Goal: Task Accomplishment & Management: Manage account settings

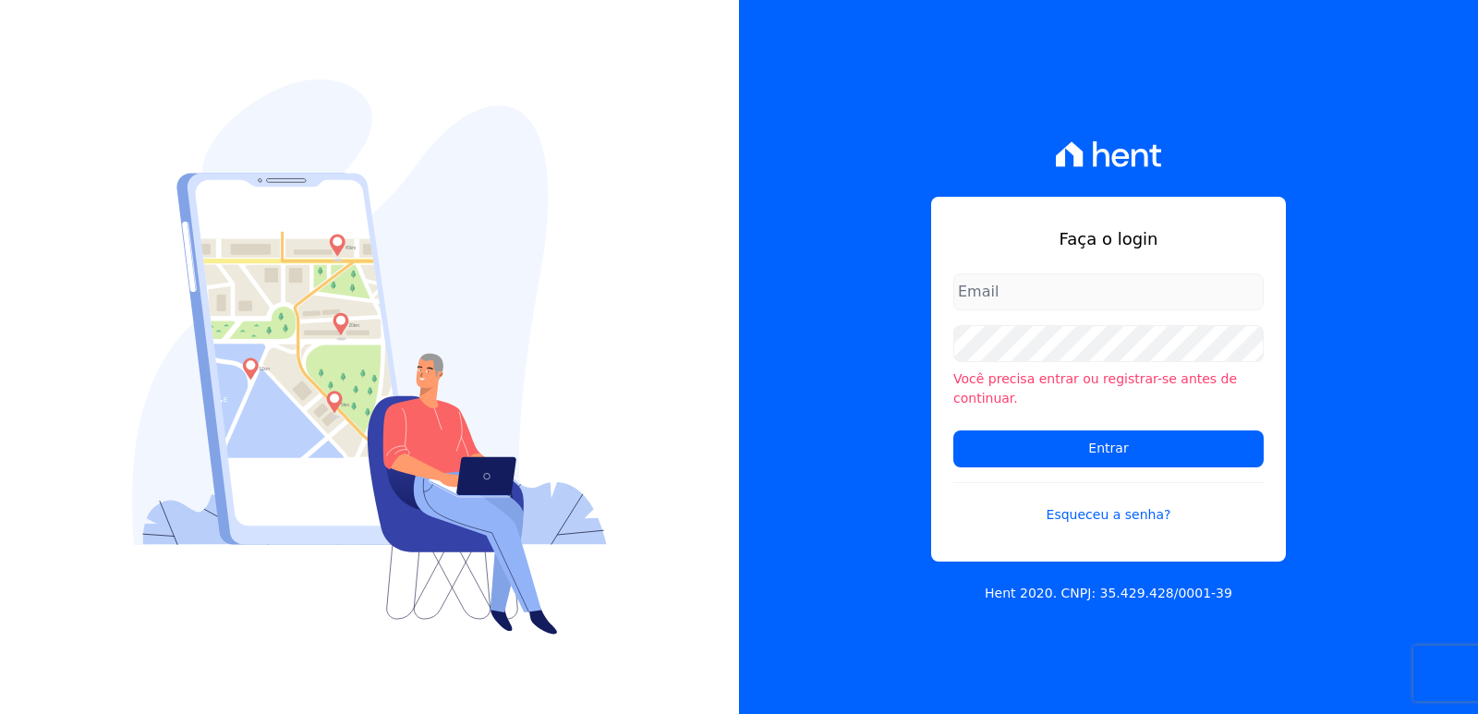
type input "[EMAIL_ADDRESS][DOMAIN_NAME]"
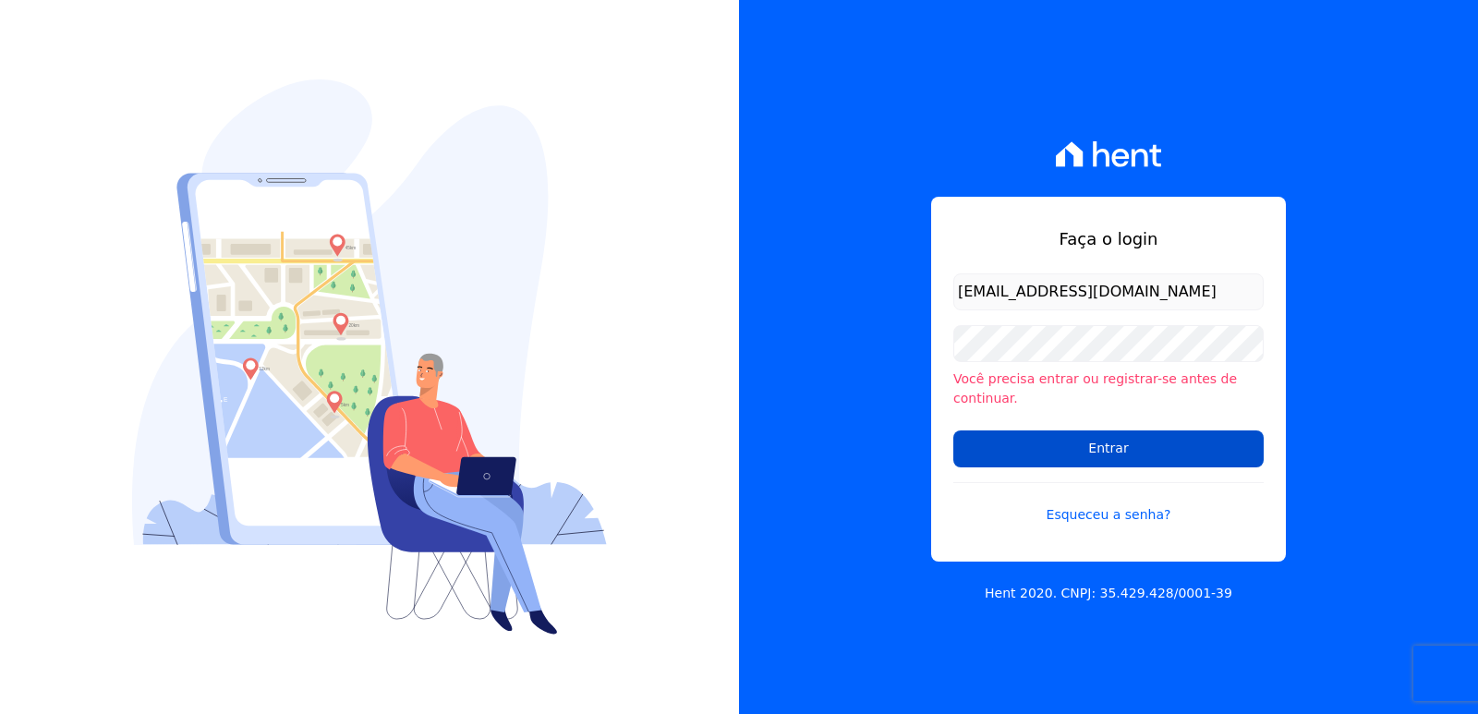
click at [973, 430] on input "Entrar" at bounding box center [1108, 448] width 310 height 37
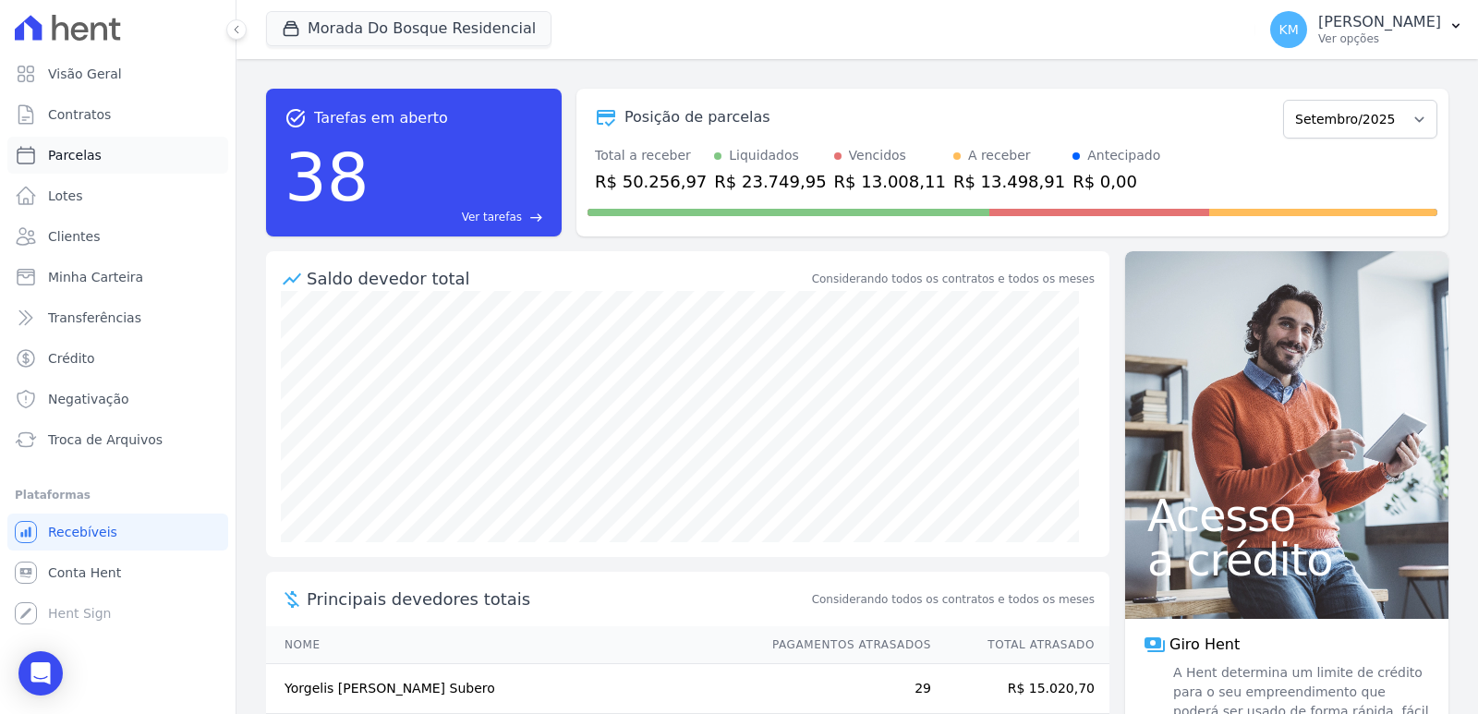
click at [82, 162] on span "Parcelas" at bounding box center [75, 155] width 54 height 18
select select
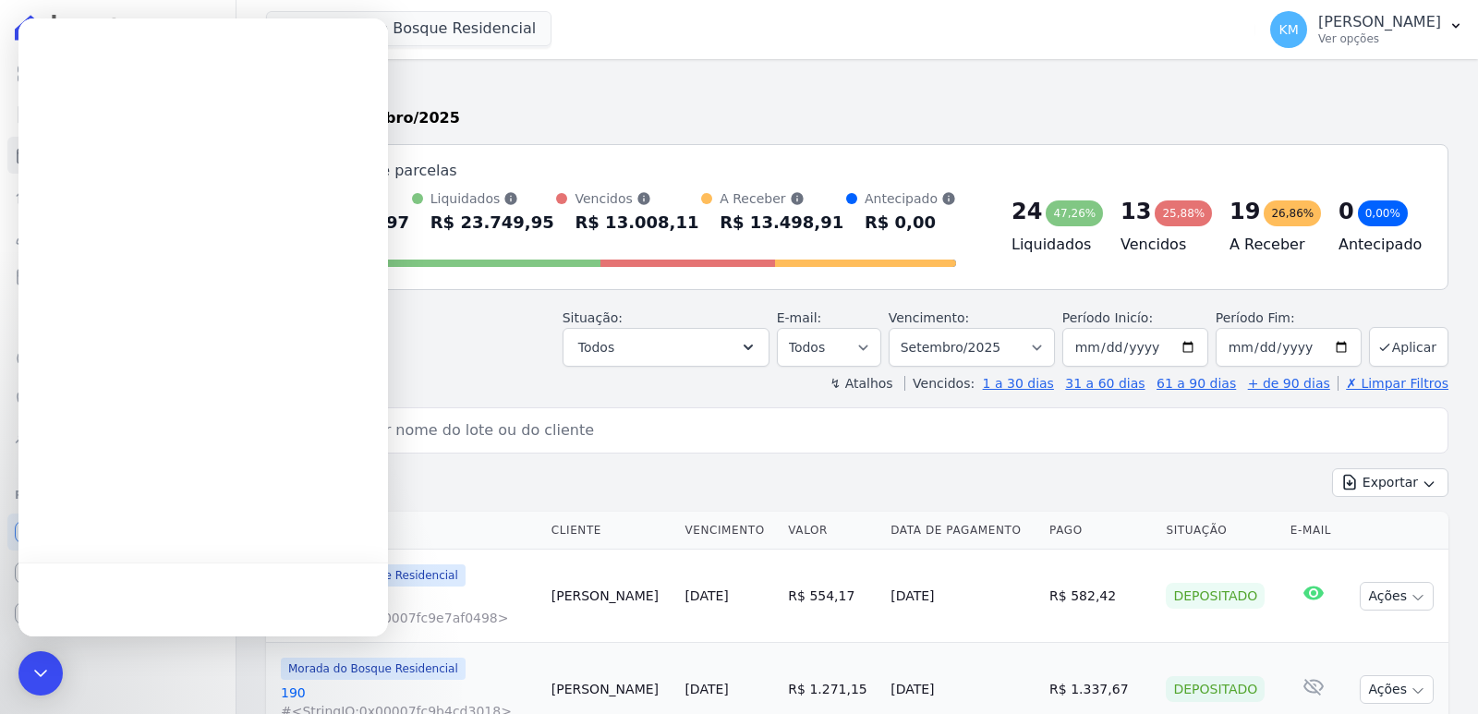
drag, startPoint x: 70, startPoint y: 1298, endPoint x: 46, endPoint y: 662, distance: 636.7
click at [46, 662] on icon "Encerramento do Messenger da Intercom" at bounding box center [38, 670] width 22 height 22
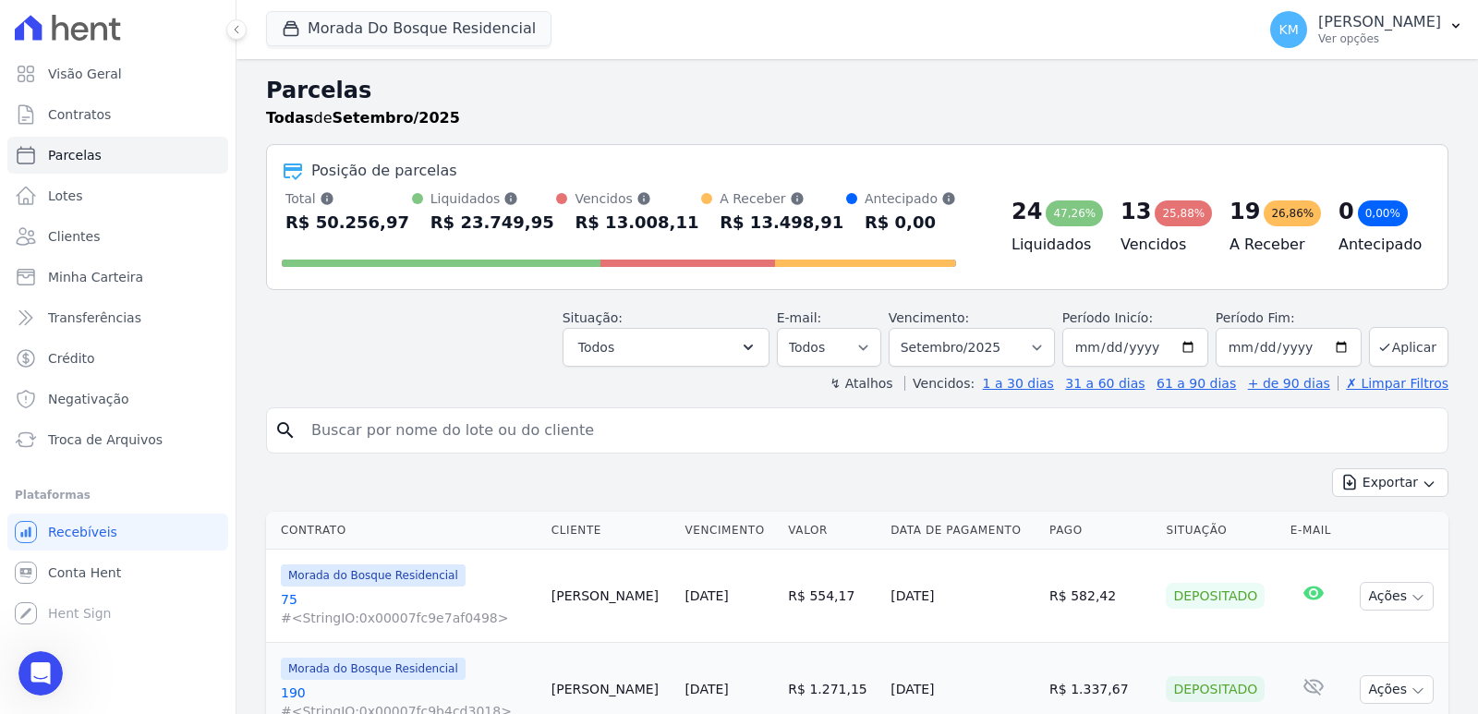
click at [396, 432] on input "search" at bounding box center [870, 430] width 1140 height 37
type input "carla dasilva"
select select
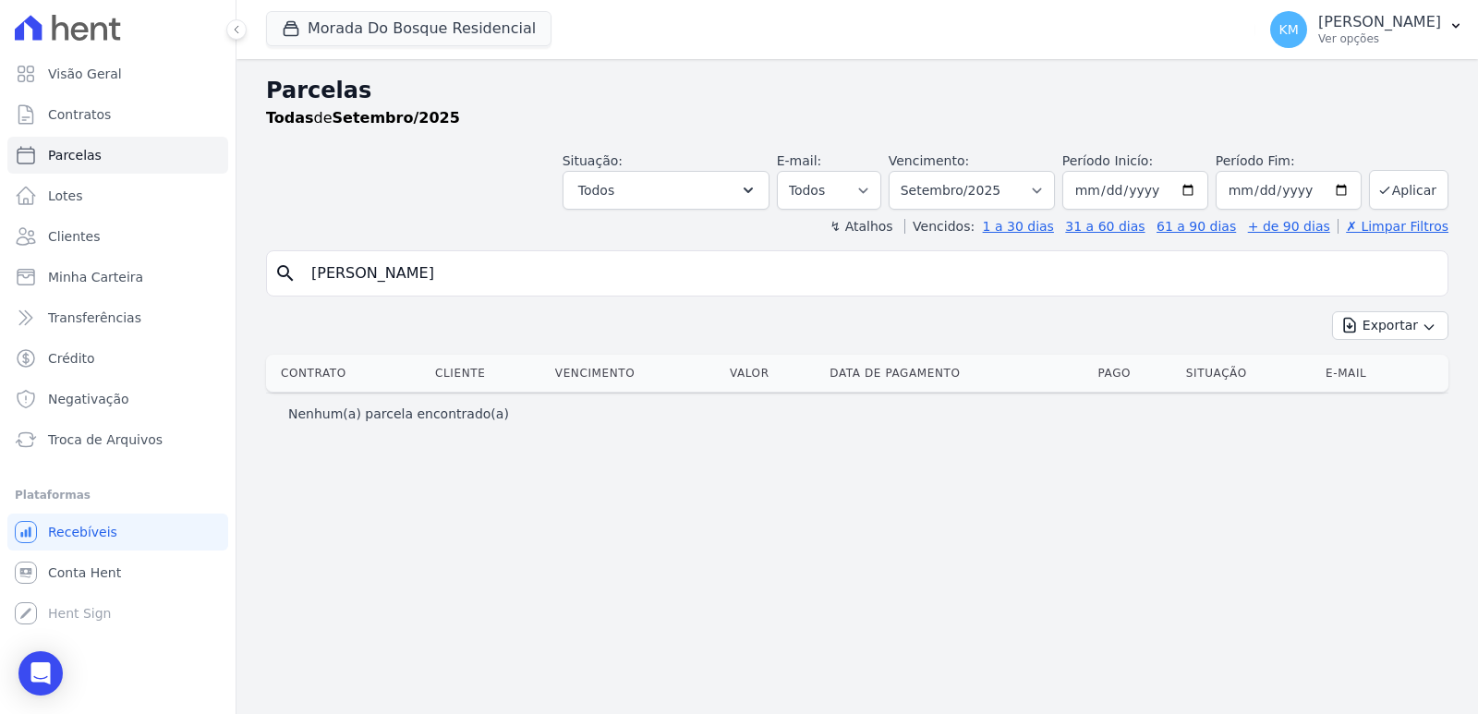
click at [377, 47] on span "Morada Do Bosque Residencial" at bounding box center [408, 29] width 285 height 37
click at [360, 24] on button "Morada Do Bosque Residencial" at bounding box center [408, 28] width 285 height 35
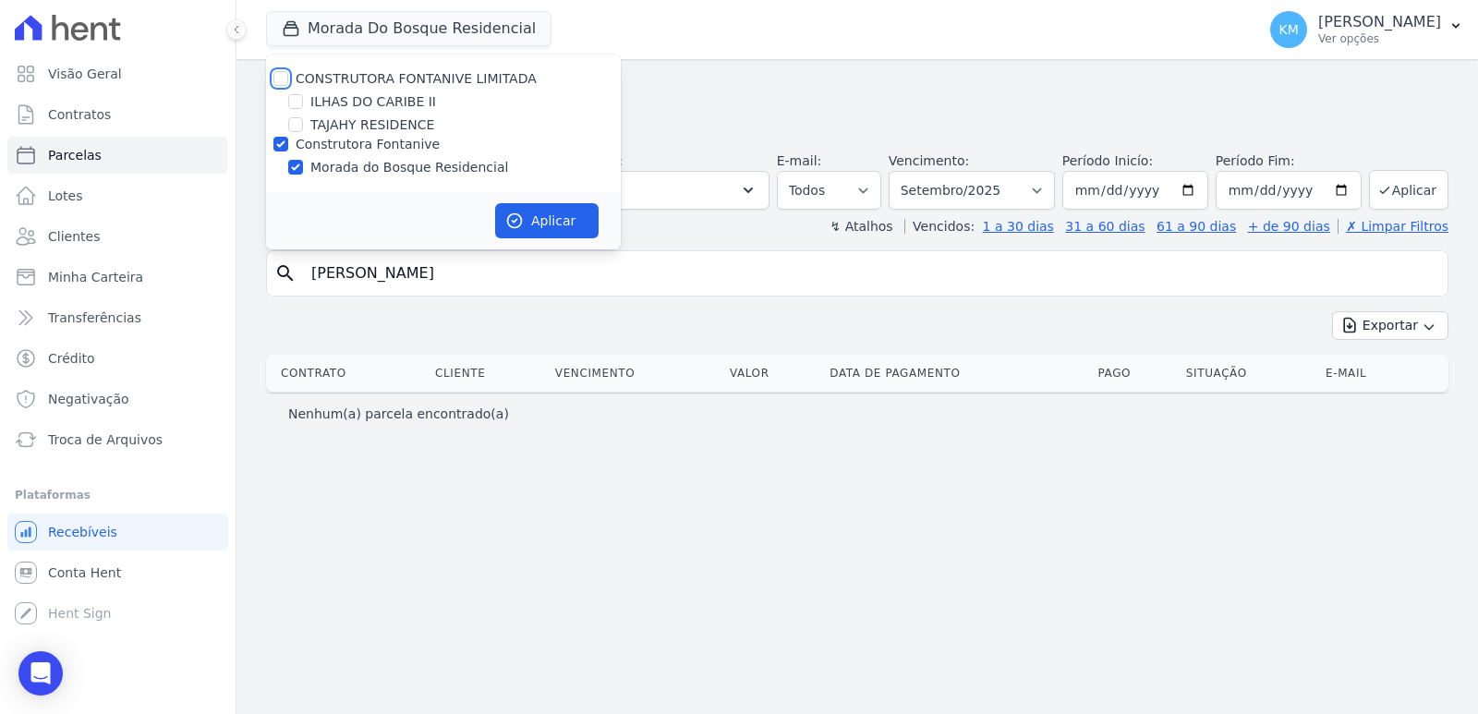
click at [284, 79] on input "CONSTRUTORA FONTANIVE LIMITADA" at bounding box center [280, 78] width 15 height 15
checkbox input "true"
drag, startPoint x: 586, startPoint y: 278, endPoint x: 568, endPoint y: 240, distance: 42.1
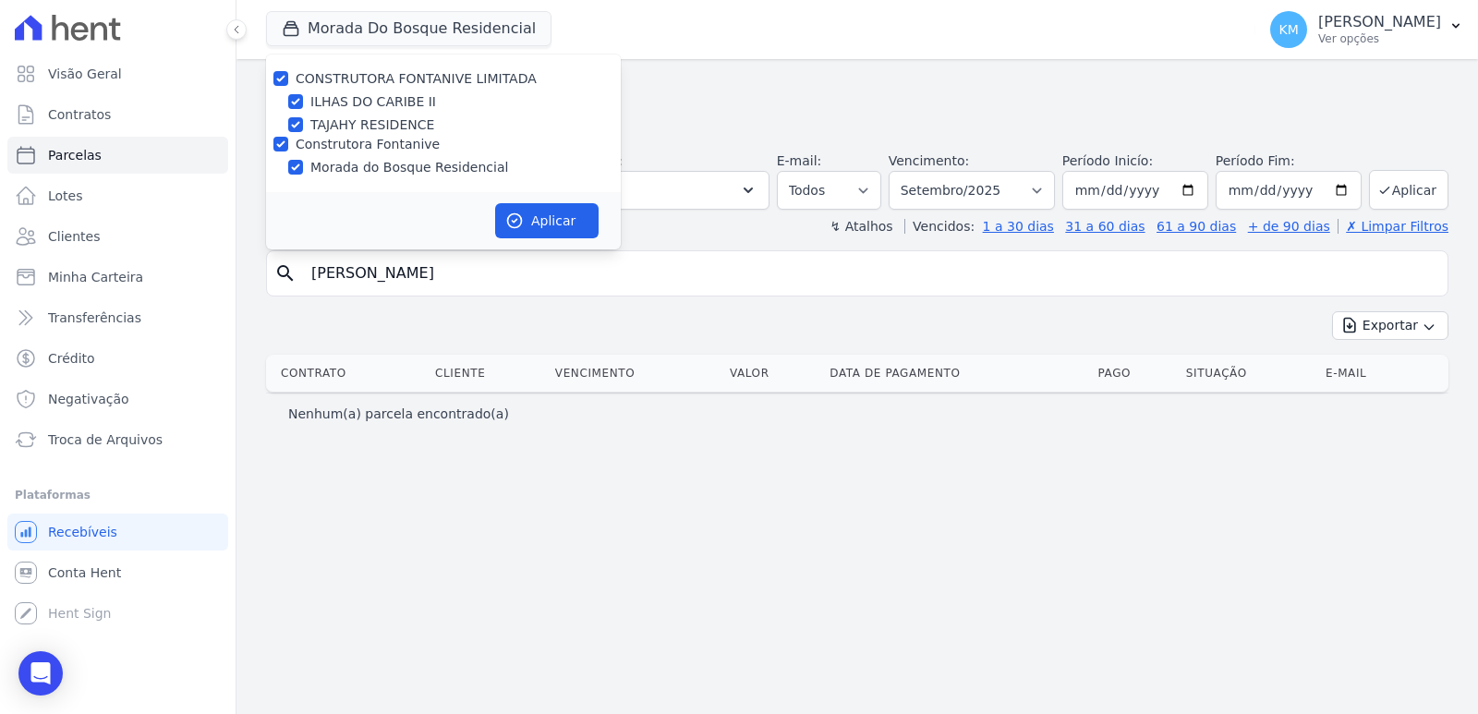
click at [575, 258] on input "carla dasilva" at bounding box center [870, 273] width 1140 height 37
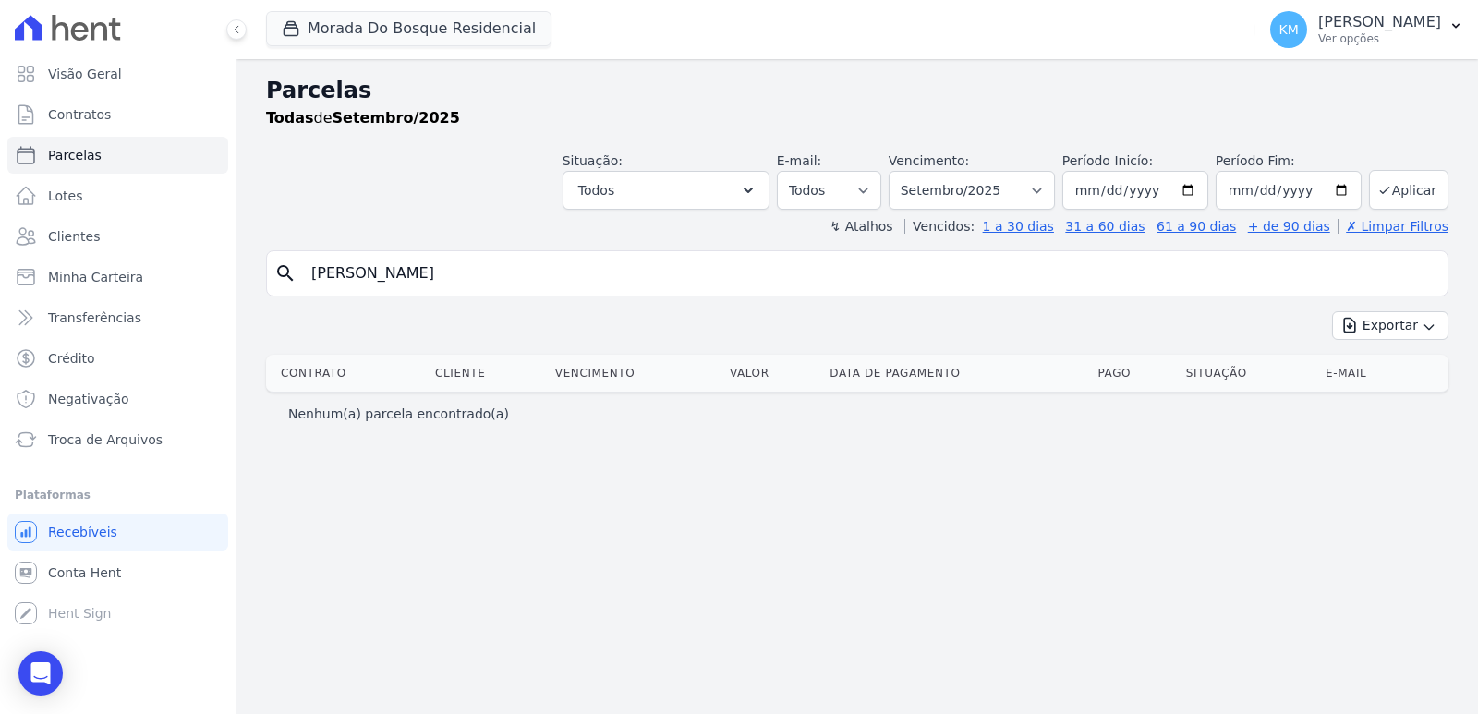
click at [572, 234] on div "↯ Atalhos Vencidos: 1 a 30 dias 31 a 60 dias 61 a 90 dias + de 90 dias ✗ Limpar…" at bounding box center [857, 226] width 1182 height 18
click at [462, 271] on input "carla dasilva" at bounding box center [870, 273] width 1140 height 37
click at [287, 32] on icon "button" at bounding box center [291, 28] width 18 height 18
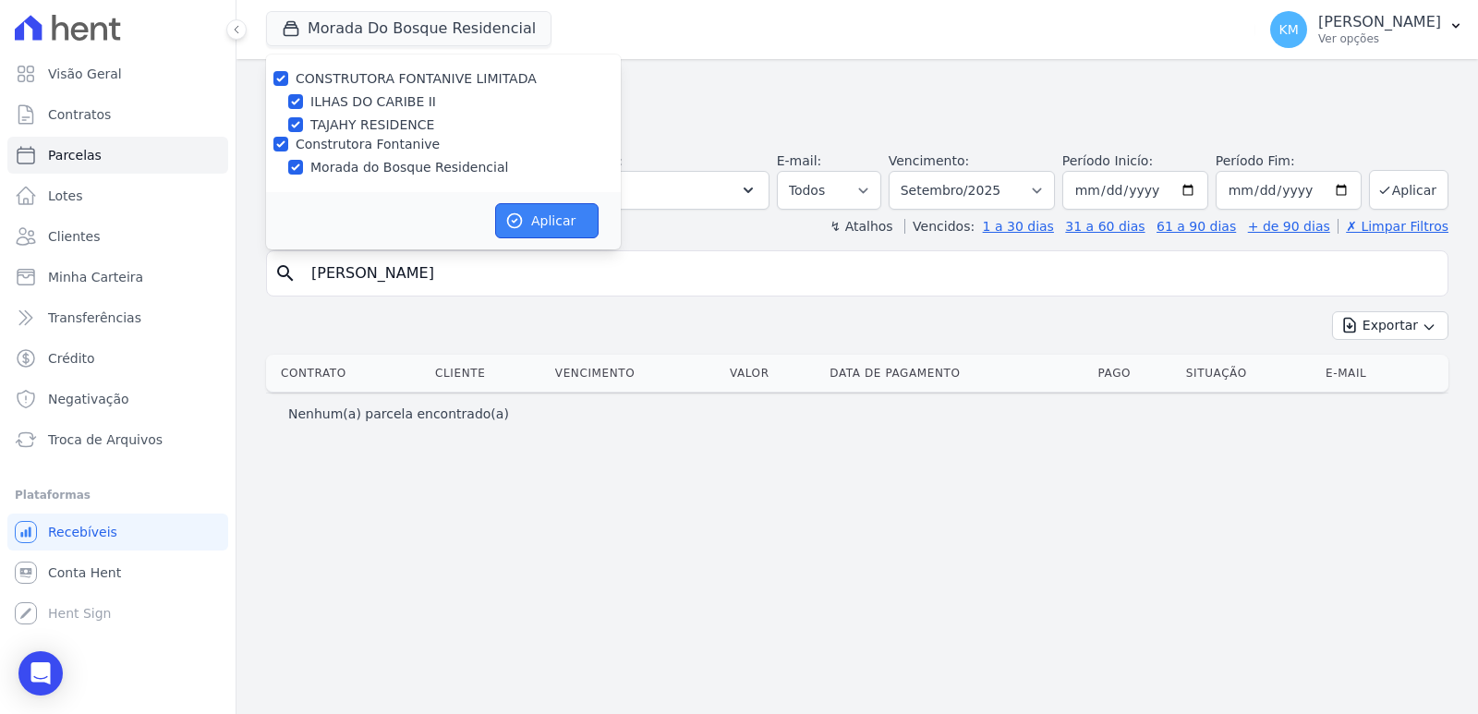
click at [575, 215] on button "Aplicar" at bounding box center [546, 220] width 103 height 35
select select
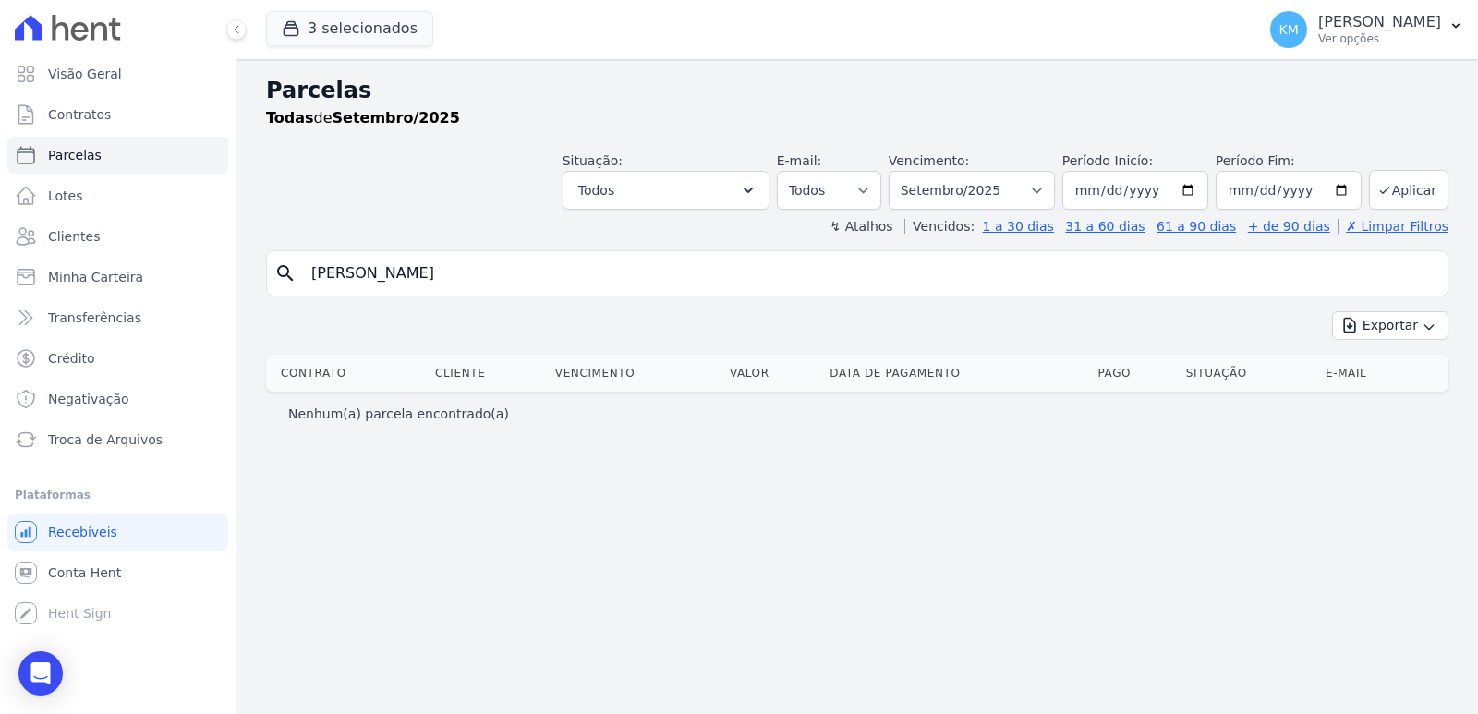
click at [436, 278] on input "carla dasilva" at bounding box center [870, 273] width 1140 height 37
select select
click at [1026, 174] on select "Filtrar por período ──────── Todos os meses Agosto/2022 Setembro/2022 Outubro/2…" at bounding box center [971, 190] width 166 height 39
select select "08/2025"
click at [914, 171] on select "Filtrar por período ──────── Todos os meses Agosto/2022 Setembro/2022 Outubro/2…" at bounding box center [971, 190] width 166 height 39
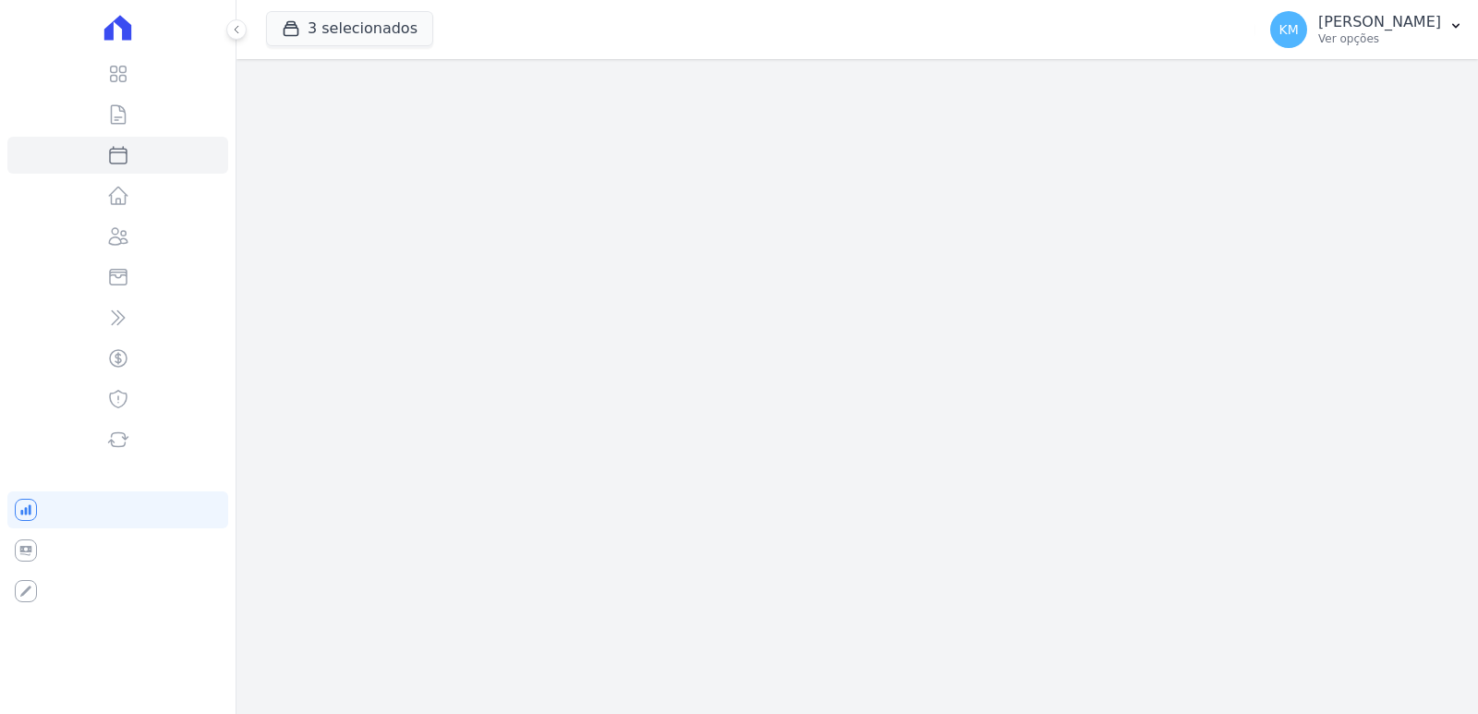
select select
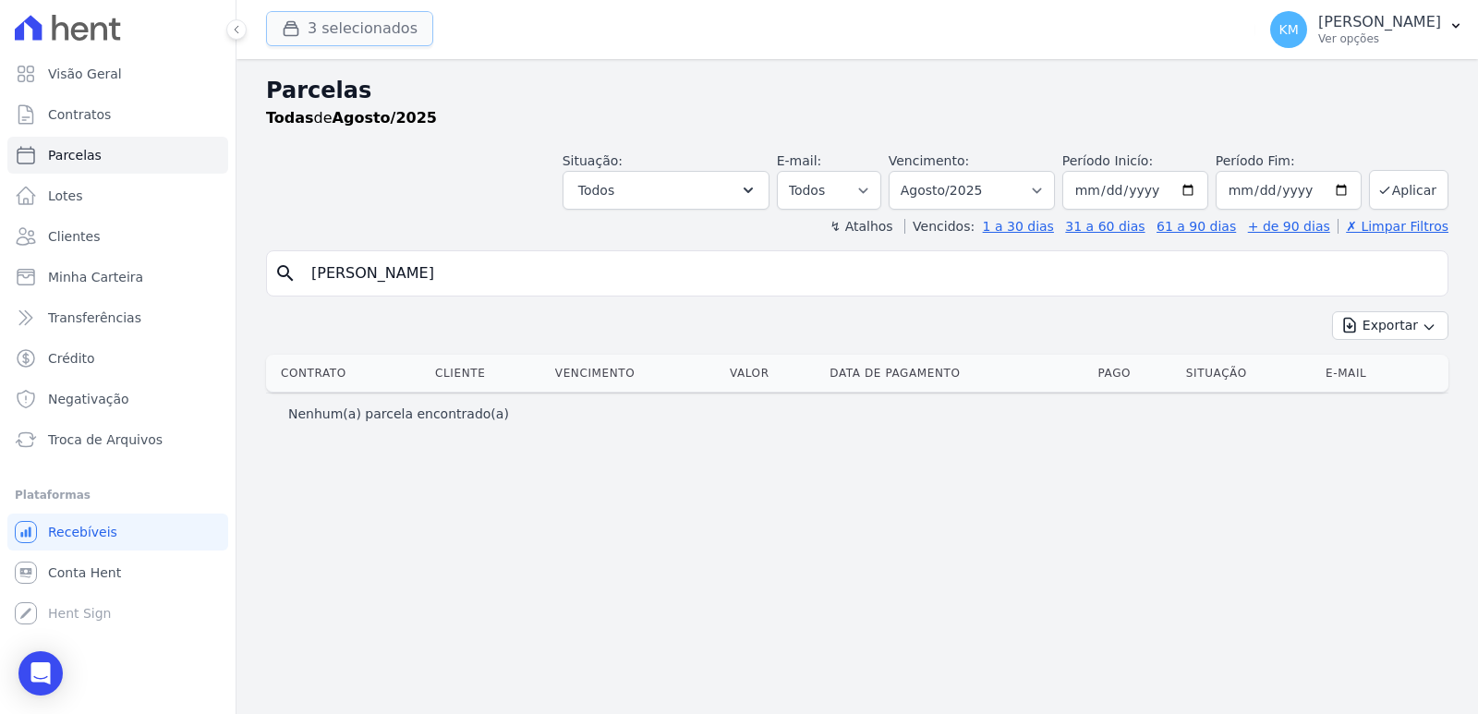
click at [351, 41] on button "3 selecionados" at bounding box center [349, 28] width 167 height 35
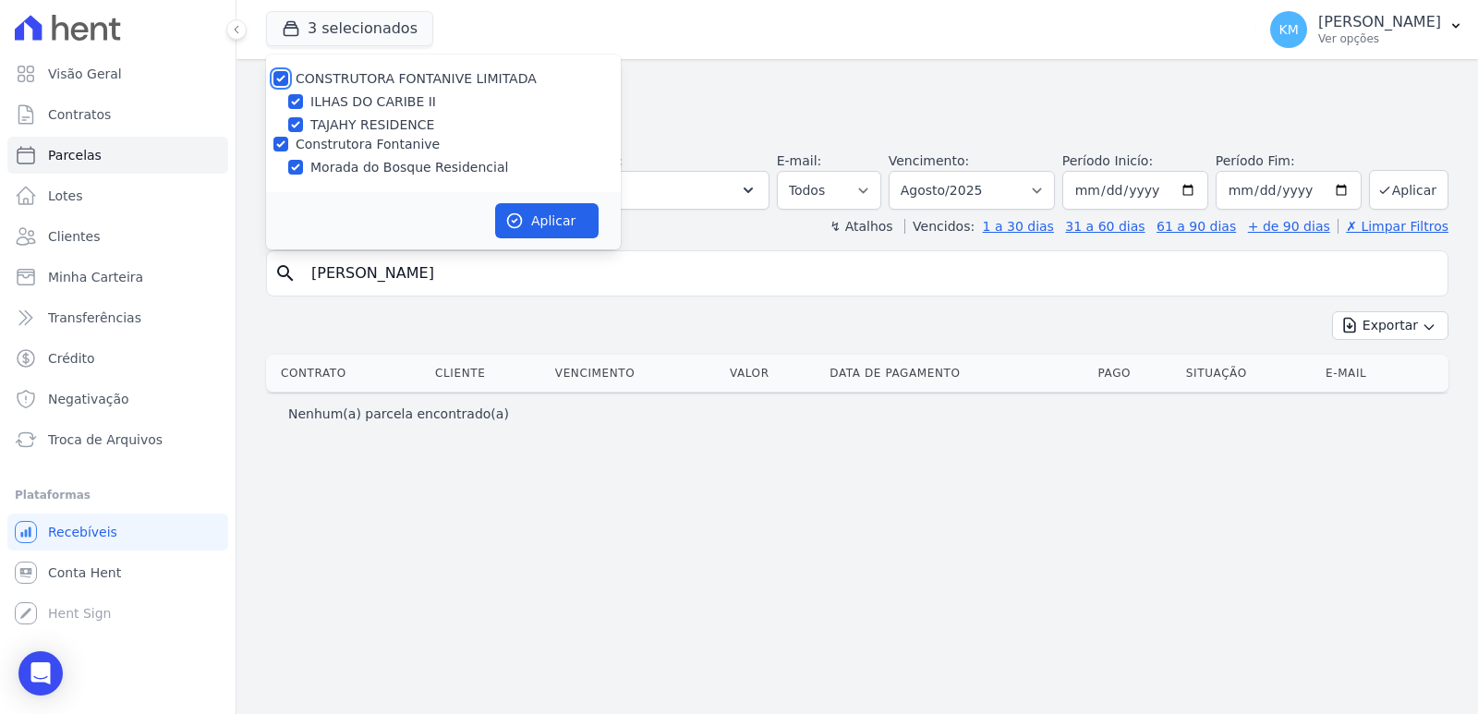
click at [281, 76] on input "CONSTRUTORA FONTANIVE LIMITADA" at bounding box center [280, 78] width 15 height 15
checkbox input "false"
click at [280, 144] on input "Construtora Fontanive" at bounding box center [280, 144] width 15 height 15
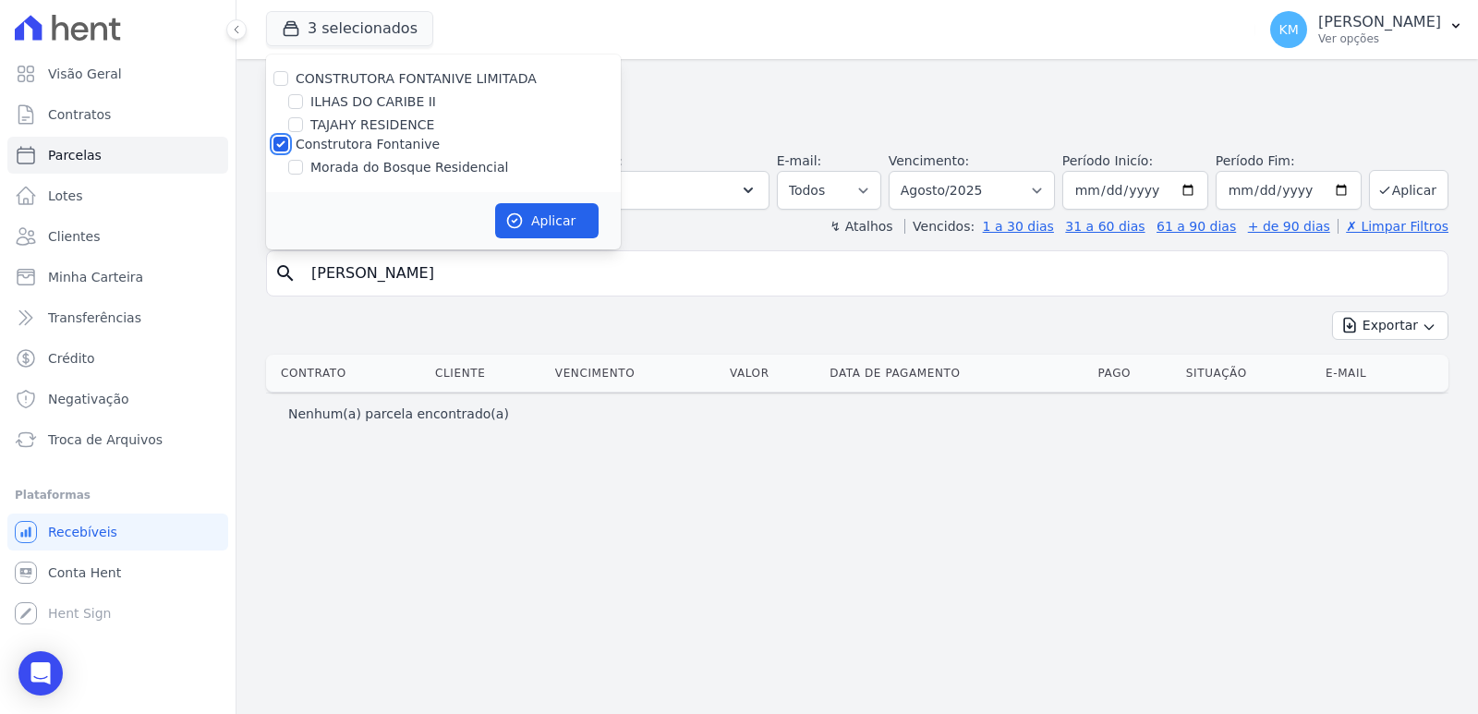
checkbox input "false"
click at [296, 103] on input "ILHAS DO CARIBE II" at bounding box center [295, 101] width 15 height 15
checkbox input "true"
click at [518, 214] on button "Aplicar" at bounding box center [546, 220] width 103 height 35
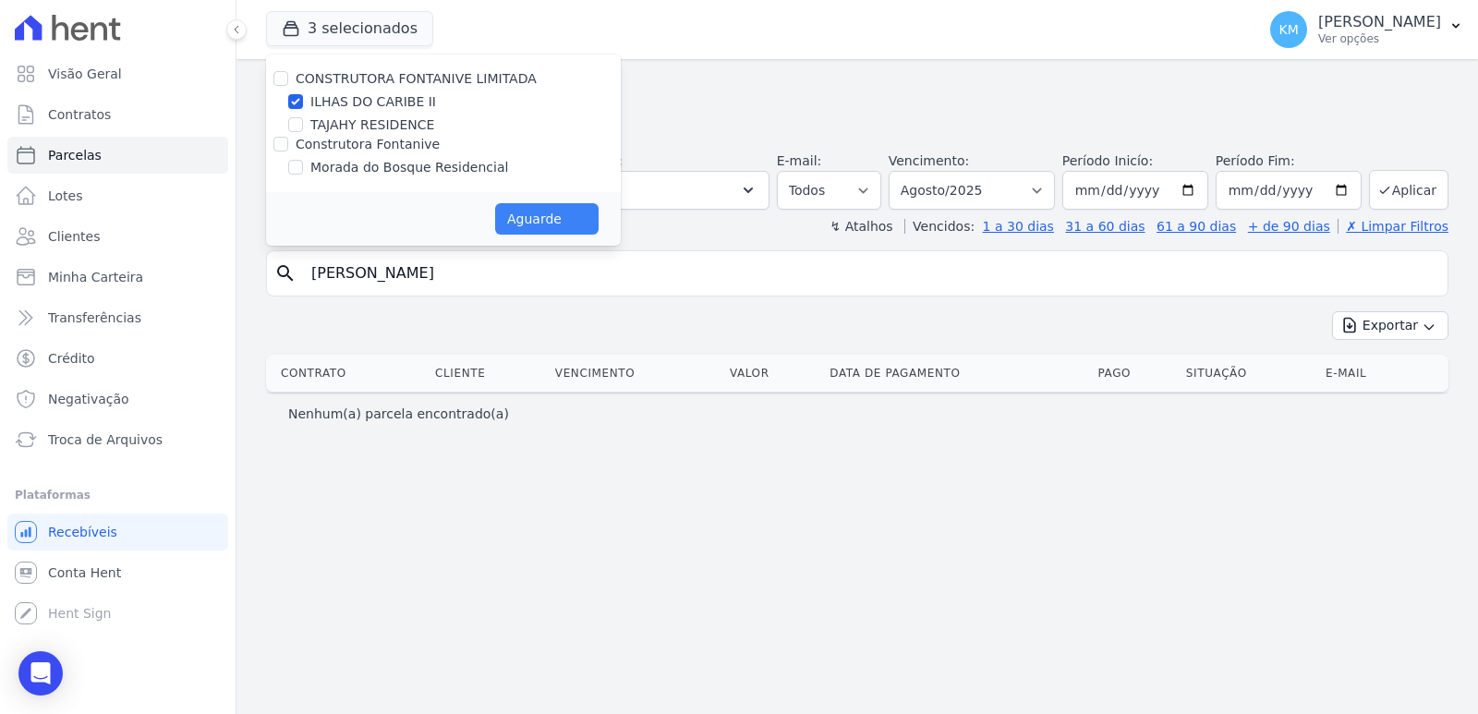
select select
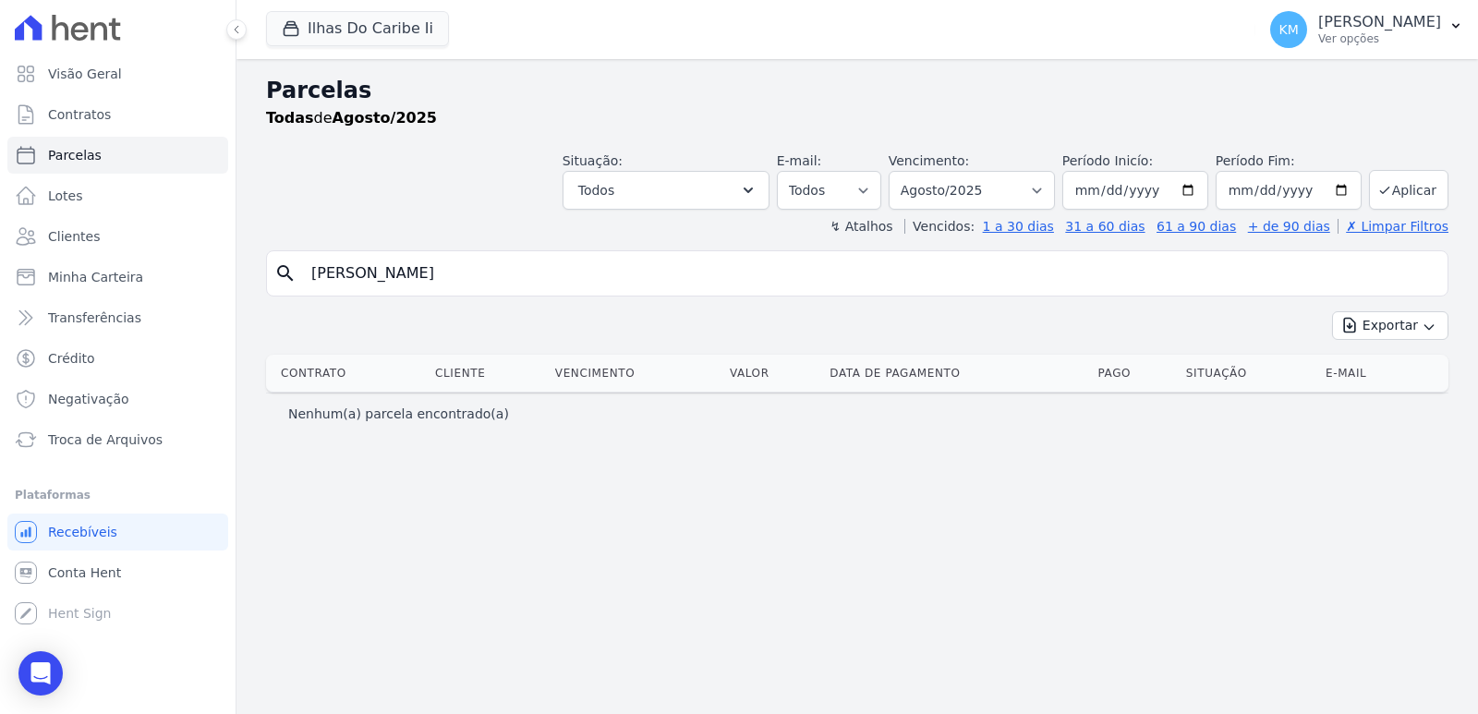
click at [390, 260] on input "carla dasilva" at bounding box center [870, 273] width 1140 height 37
select select
click at [363, 274] on input "carla dasilva" at bounding box center [870, 273] width 1140 height 37
type input "carla da silva"
select select
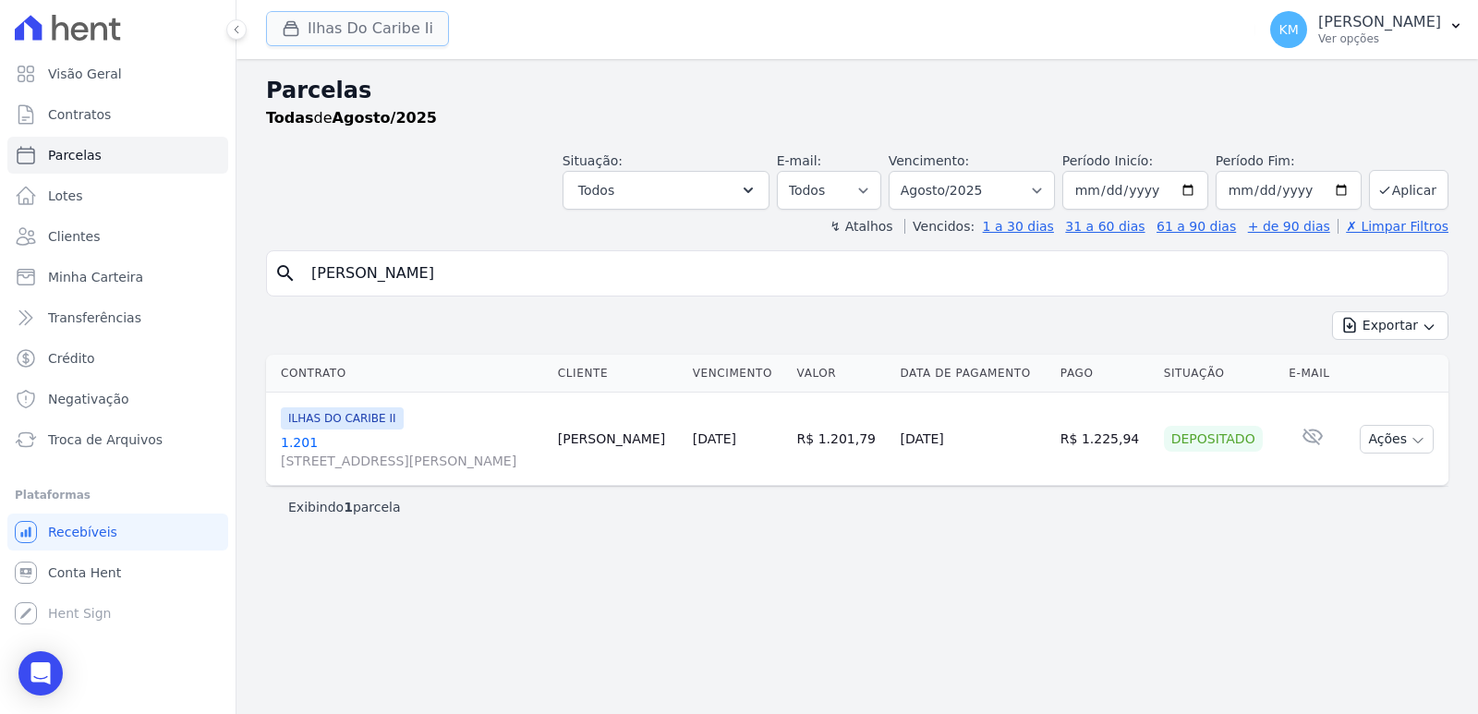
click at [399, 35] on button "Ilhas Do Caribe Ii" at bounding box center [357, 28] width 183 height 35
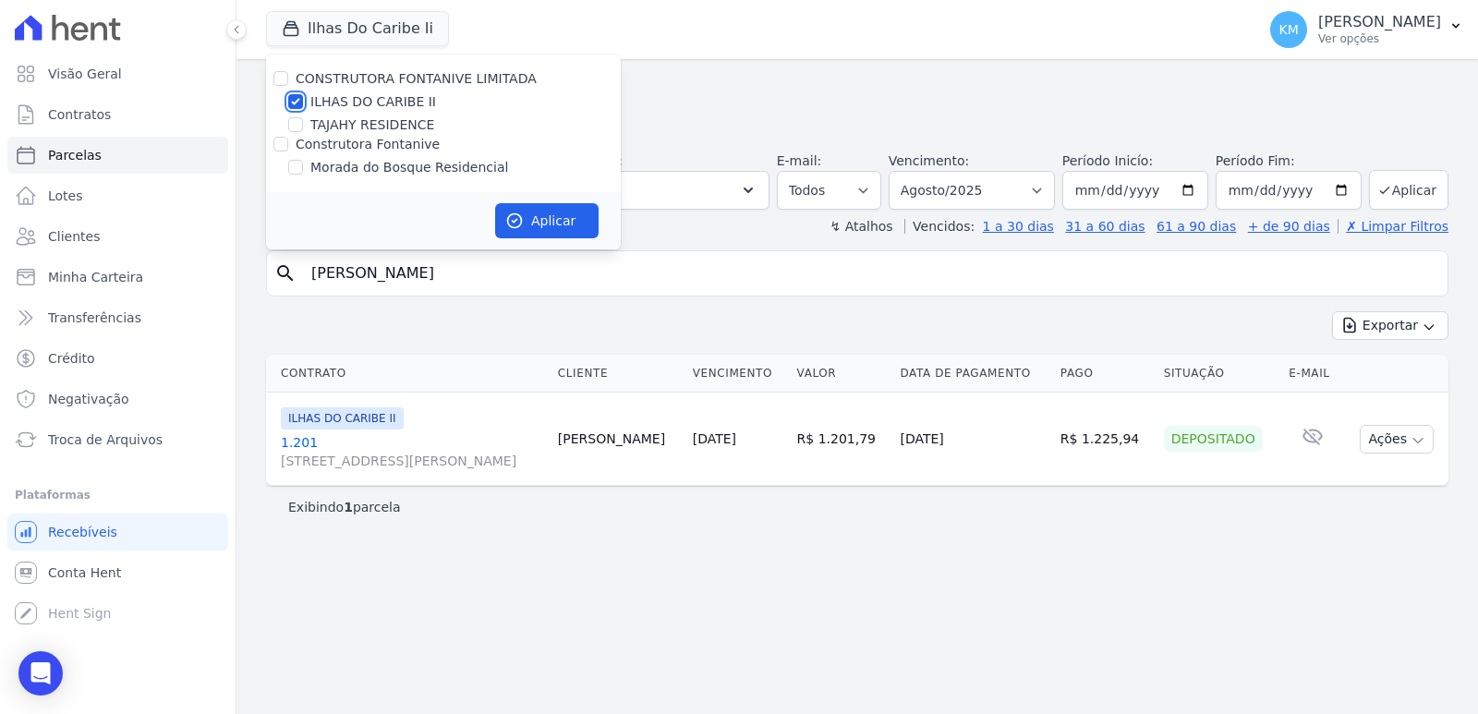
click at [296, 99] on input "ILHAS DO CARIBE II" at bounding box center [295, 101] width 15 height 15
drag, startPoint x: 985, startPoint y: 32, endPoint x: 1029, endPoint y: 3, distance: 52.5
click at [991, 30] on div "Ilhas Do Caribe Ii CONSTRUTORA FONTANIVE LIMITADA ILHAS DO CARIBE II TAJAHY RES…" at bounding box center [757, 29] width 982 height 61
click at [291, 104] on input "ILHAS DO CARIBE II" at bounding box center [295, 101] width 15 height 15
checkbox input "true"
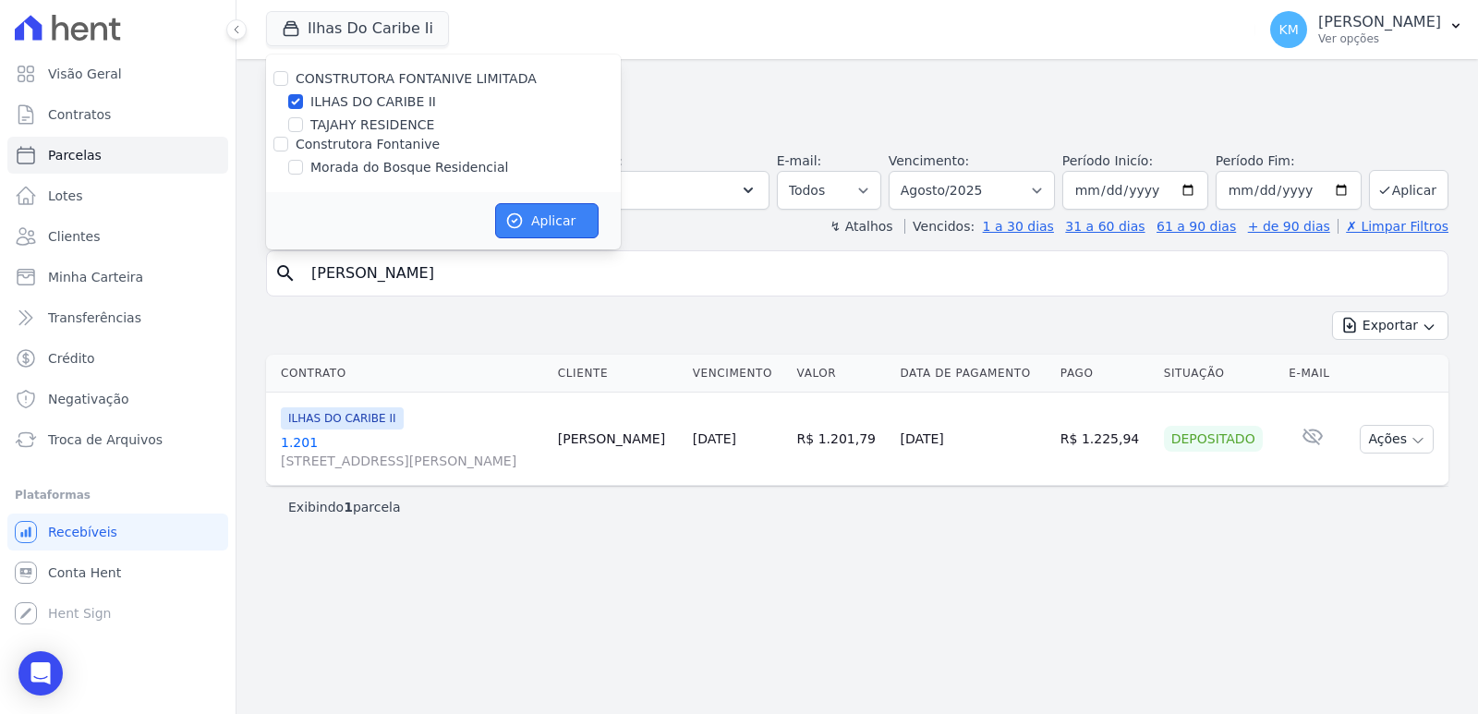
click at [517, 219] on icon "button" at bounding box center [515, 221] width 14 height 14
select select
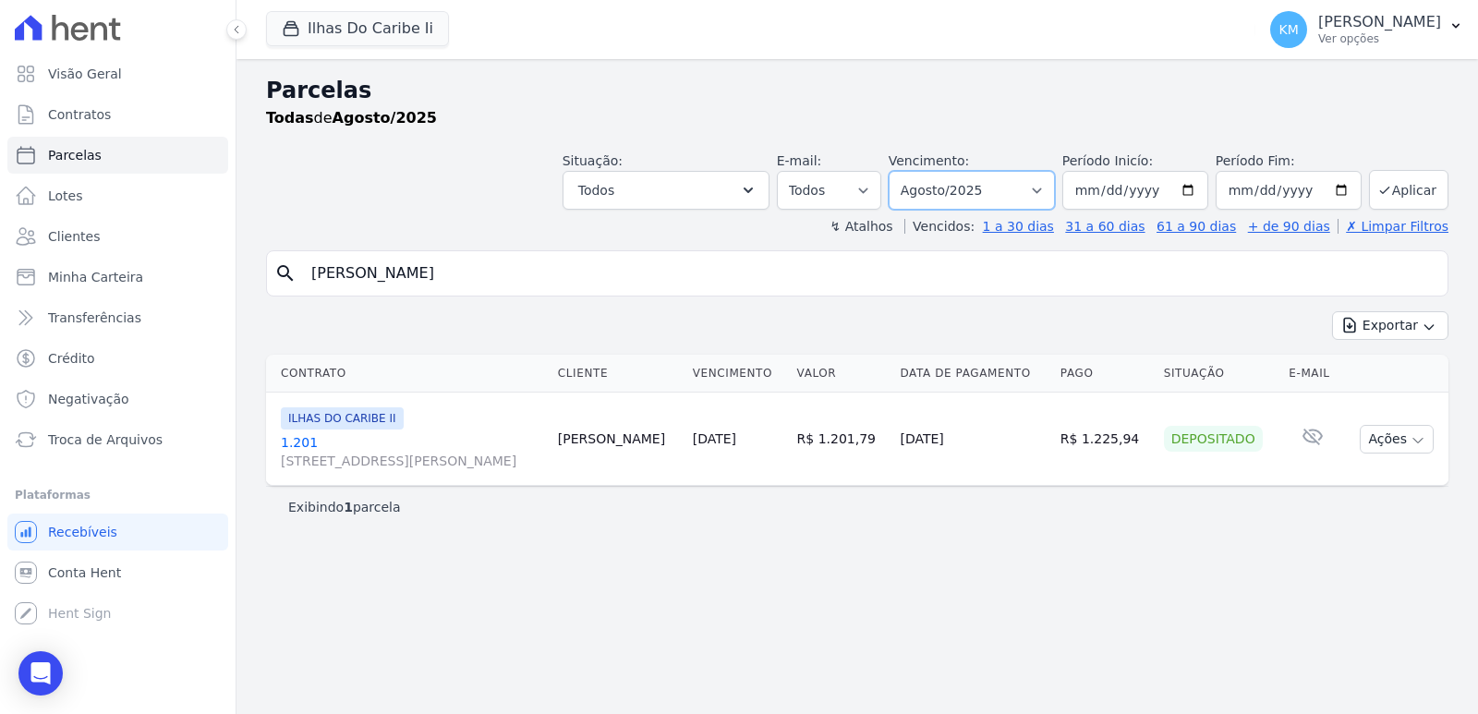
click at [1011, 186] on select "Filtrar por período ──────── Todos os meses Agosto/2022 Setembro/2022 Outubro/2…" at bounding box center [971, 190] width 166 height 39
click at [99, 272] on span "Minha Carteira" at bounding box center [95, 277] width 95 height 18
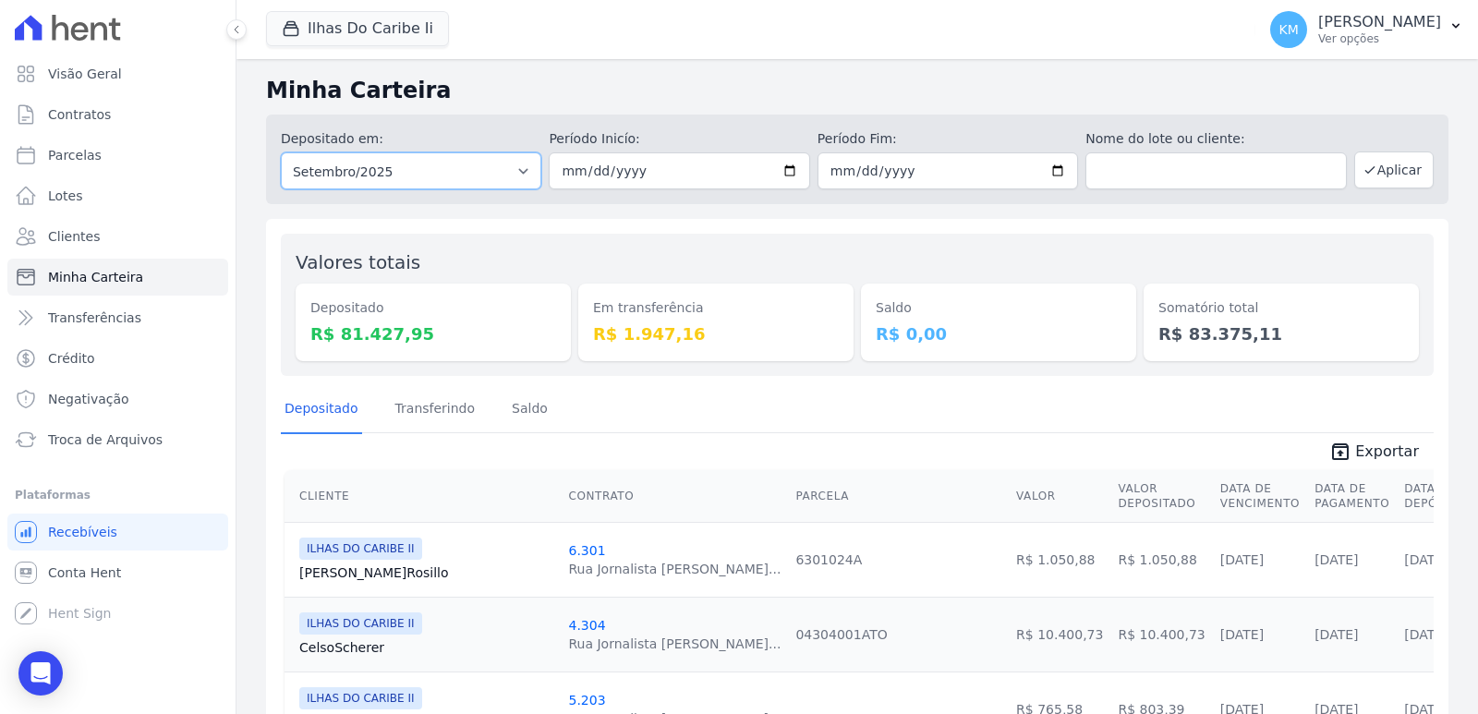
click at [326, 175] on select "Todos os meses Agosto/2022 Setembro/2022 Outubro/2022 Novembro/2022 Dezembro/20…" at bounding box center [411, 170] width 260 height 37
select select "08/2025"
click at [281, 152] on select "Todos os meses Agosto/2022 Setembro/2022 Outubro/2022 Novembro/2022 Dezembro/20…" at bounding box center [411, 170] width 260 height 37
click at [561, 170] on input "date" at bounding box center [679, 170] width 260 height 37
type input "2025-08-01"
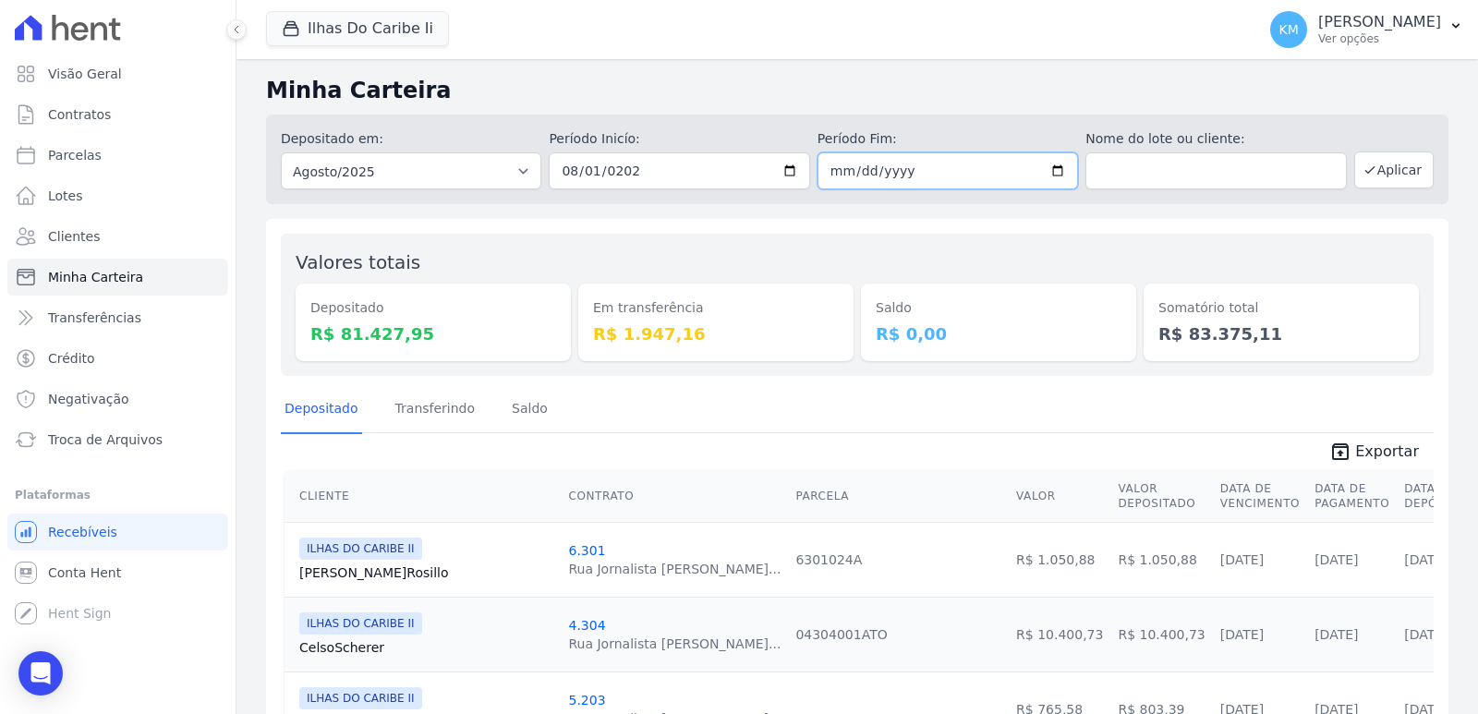
click at [832, 175] on input "date" at bounding box center [947, 170] width 260 height 37
type input "2025-08-31"
click at [1385, 175] on button "Aplicar" at bounding box center [1393, 169] width 79 height 37
